Goal: Task Accomplishment & Management: Manage account settings

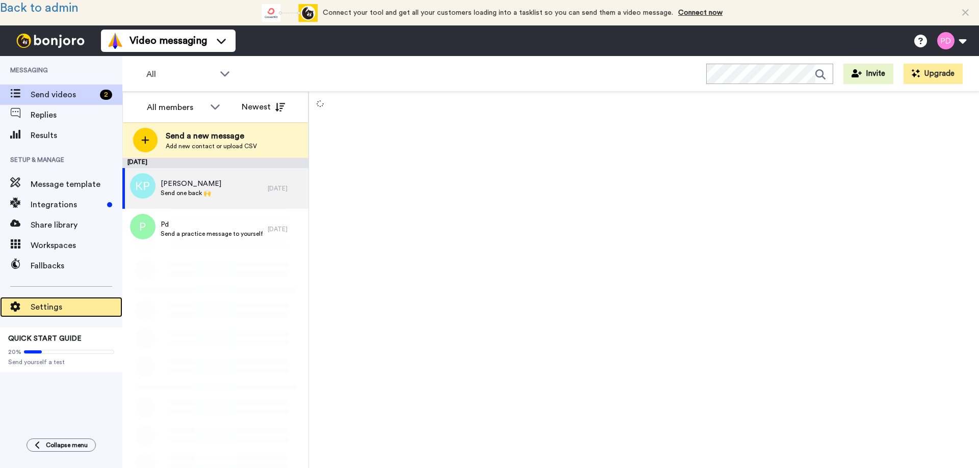
click at [44, 305] on span "Settings" at bounding box center [77, 307] width 92 height 12
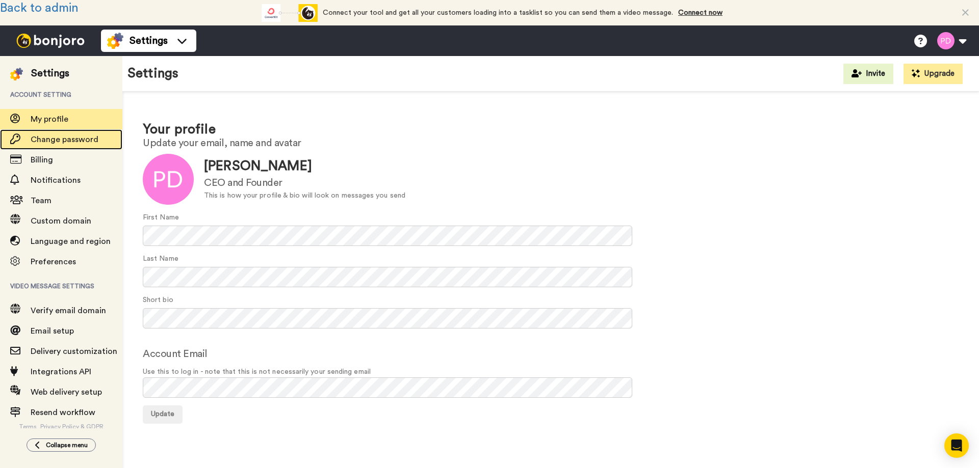
click at [57, 139] on span "Change password" at bounding box center [65, 140] width 68 height 8
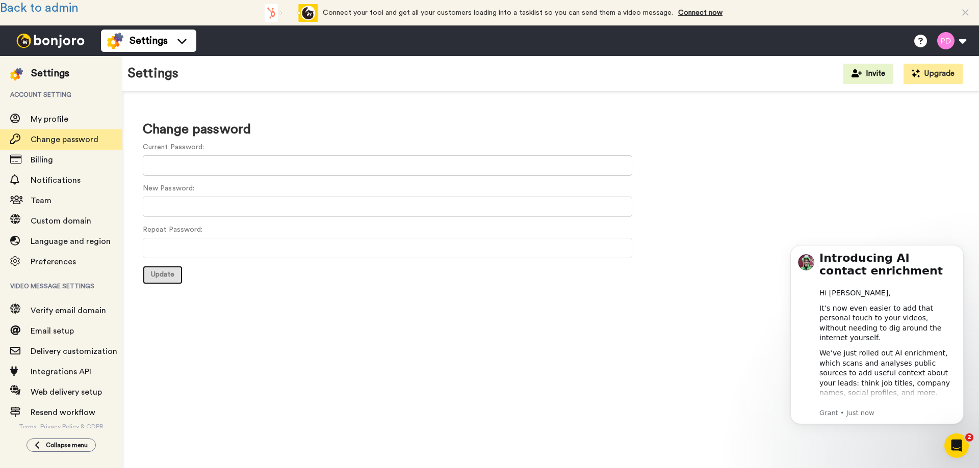
click at [163, 275] on span "Update" at bounding box center [162, 274] width 23 height 7
click at [50, 4] on link "Back to admin" at bounding box center [39, 8] width 78 height 12
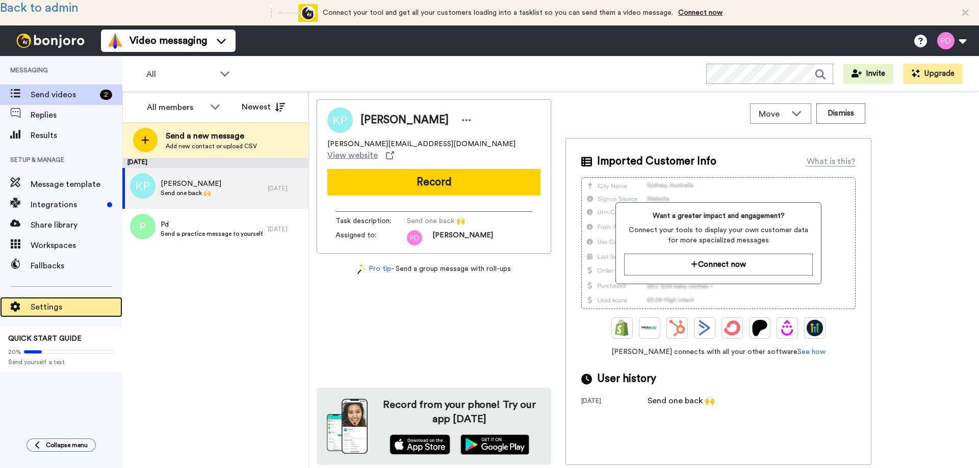
click at [43, 306] on span "Settings" at bounding box center [77, 307] width 92 height 12
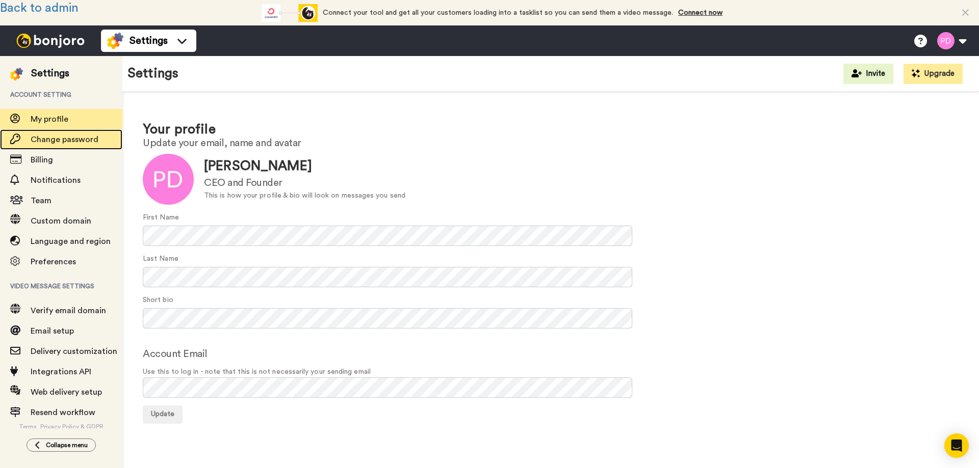
click at [61, 138] on span "Change password" at bounding box center [65, 140] width 68 height 8
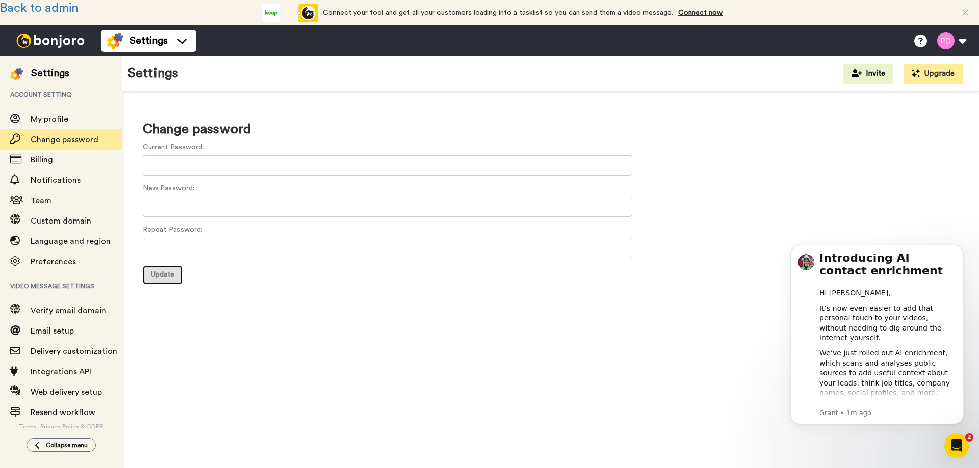
click at [163, 274] on span "Update" at bounding box center [162, 274] width 23 height 7
click at [163, 273] on span "Update" at bounding box center [162, 274] width 23 height 7
click at [46, 9] on link "Back to admin" at bounding box center [39, 8] width 78 height 12
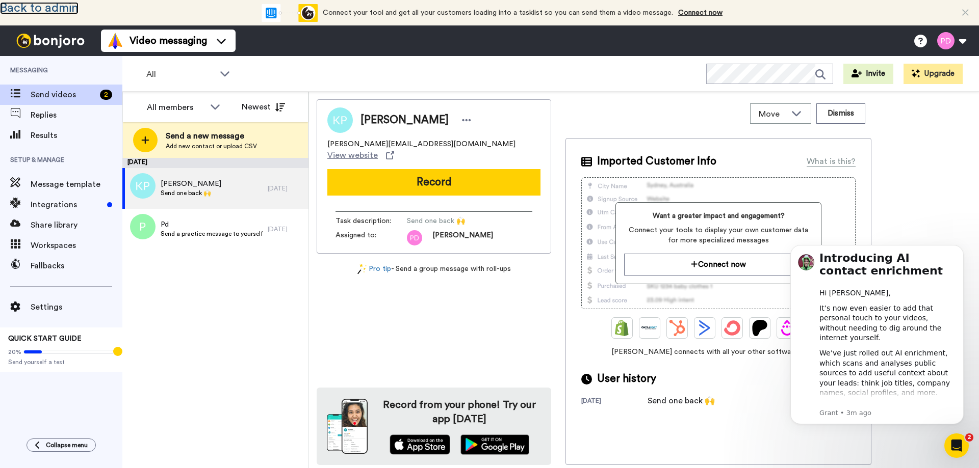
click at [60, 8] on link "Back to admin" at bounding box center [39, 8] width 78 height 12
